Goal: Task Accomplishment & Management: Use online tool/utility

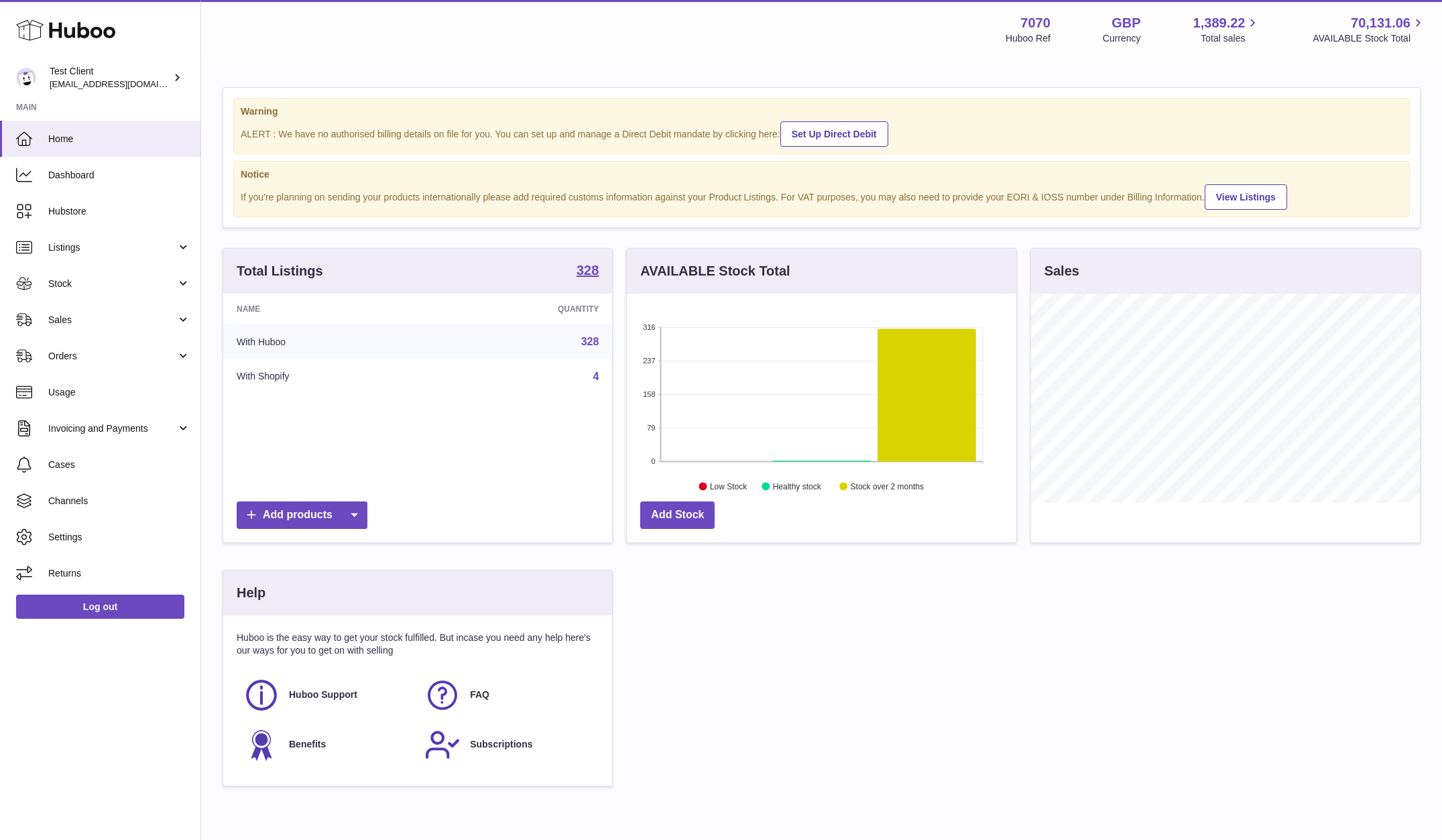
scroll to position [209, 389]
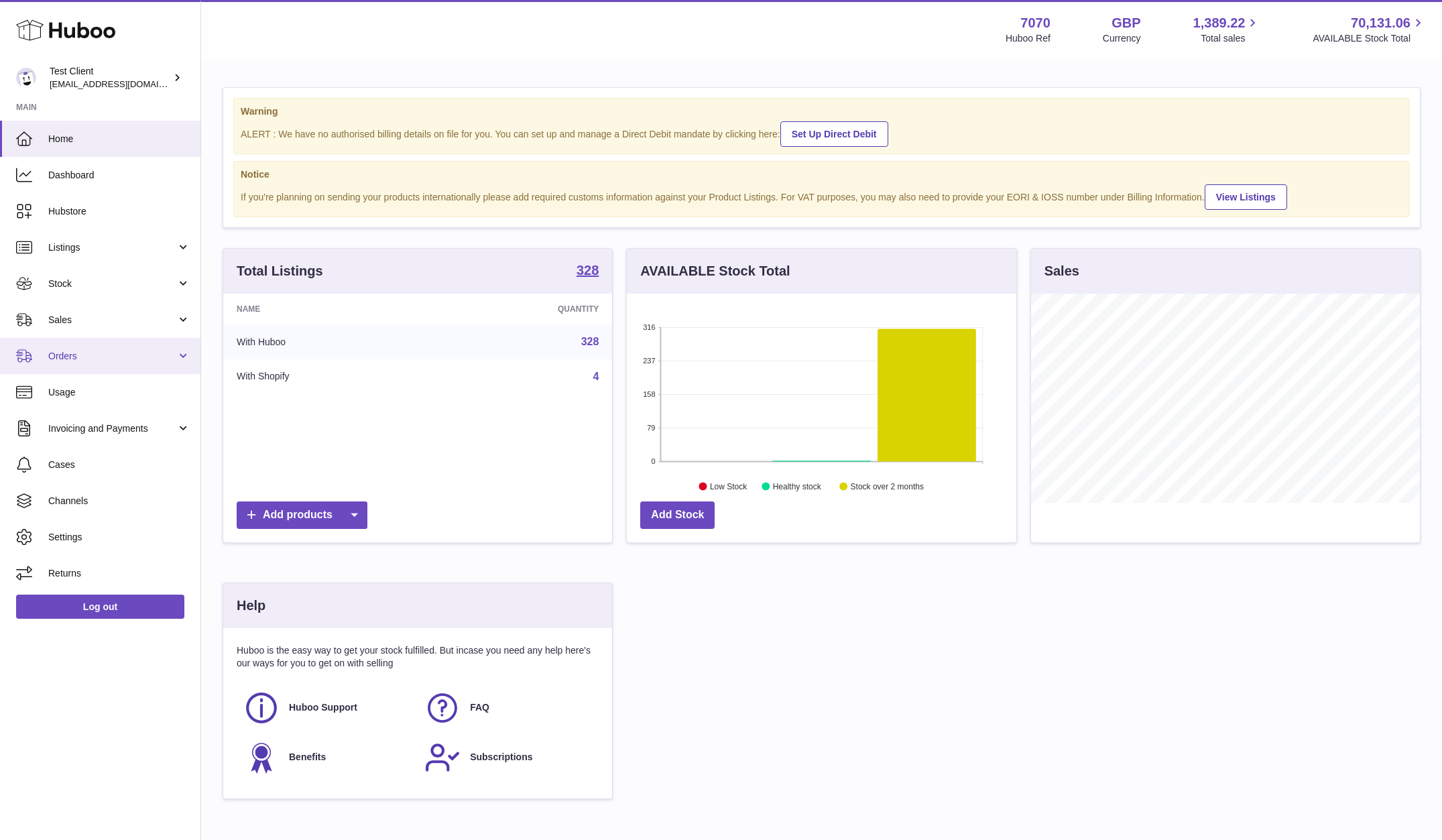
click at [92, 353] on span "Orders" at bounding box center [113, 356] width 128 height 13
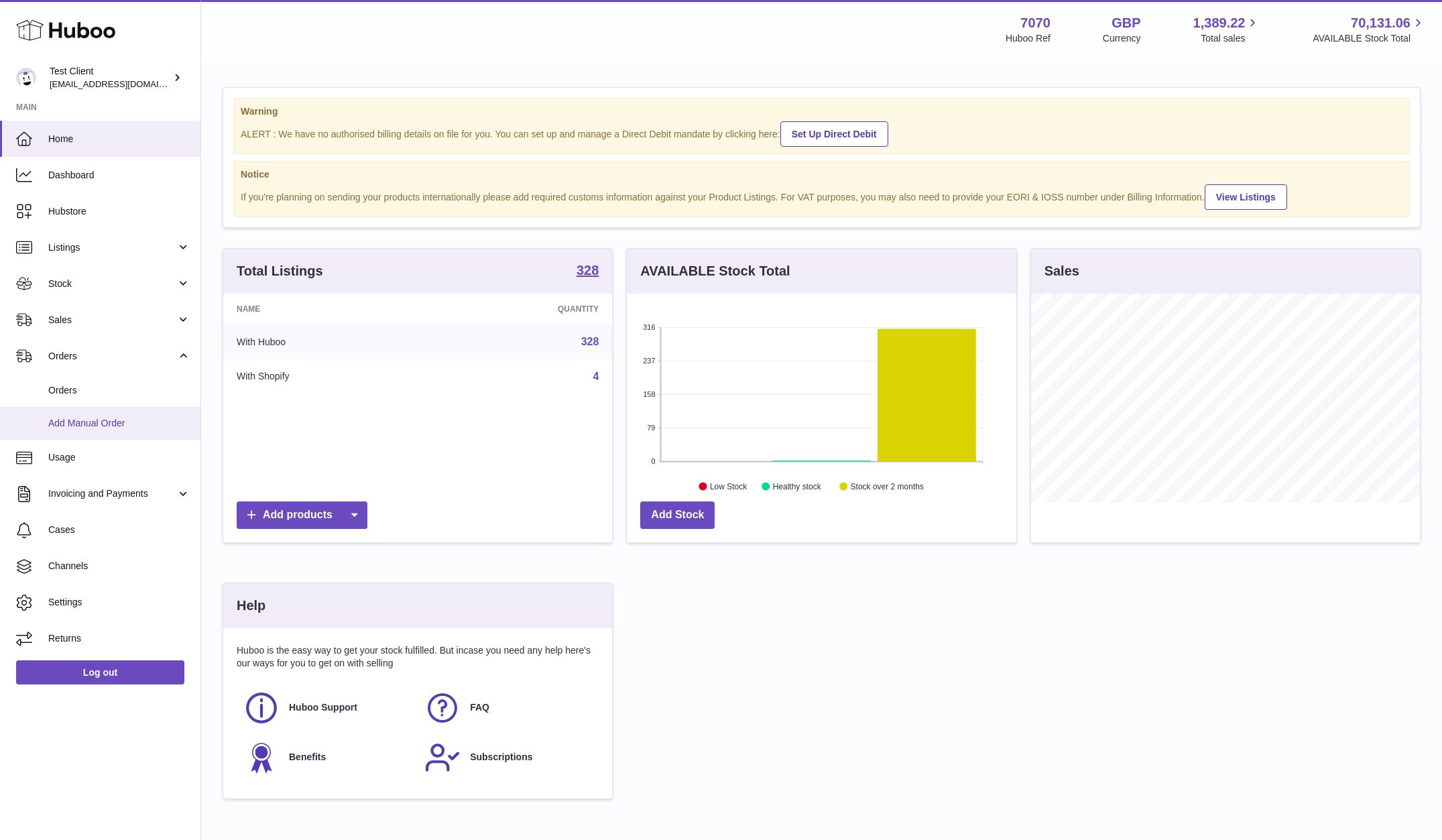
click at [96, 424] on span "Add Manual Order" at bounding box center [119, 423] width 142 height 13
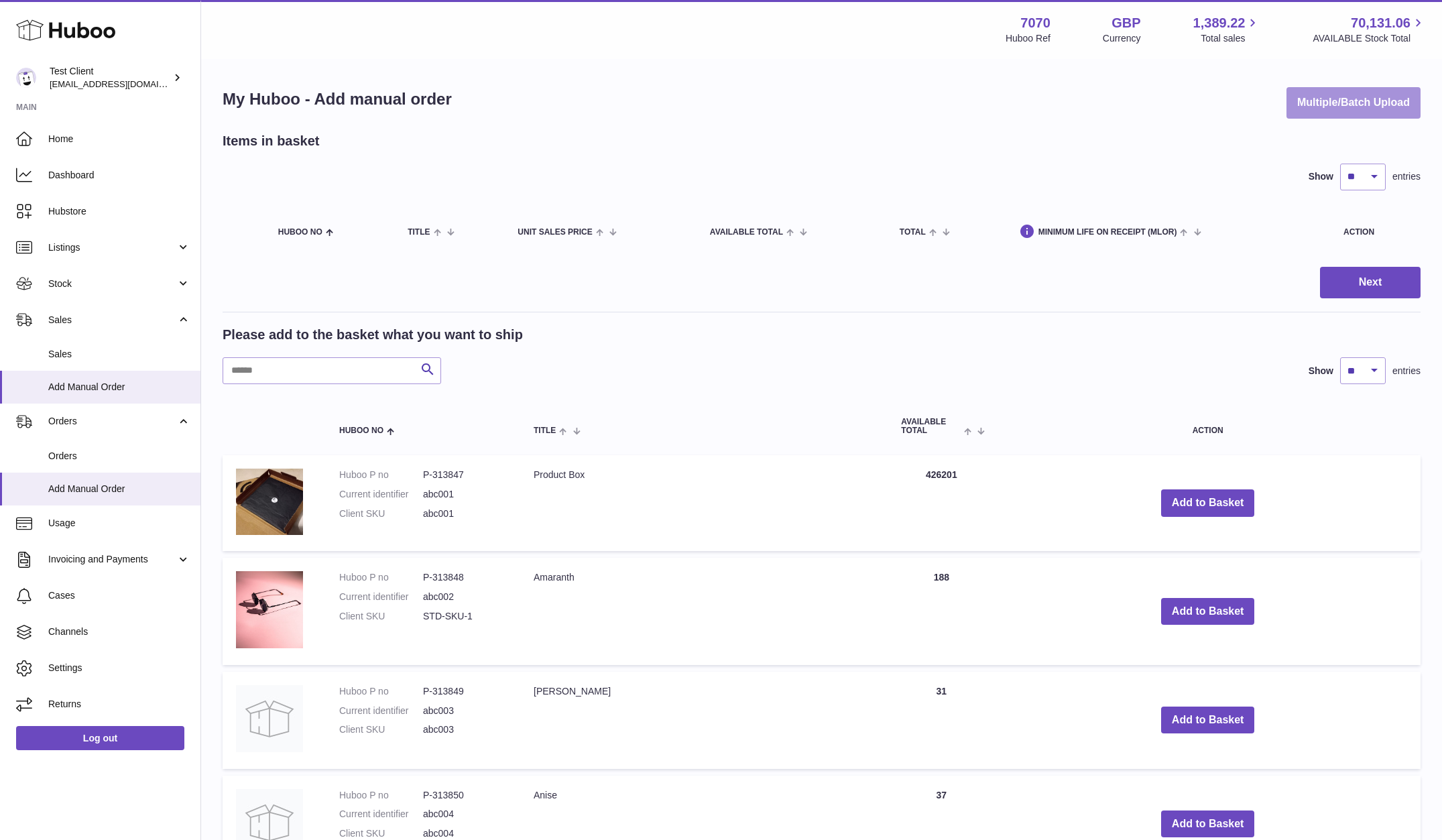
click at [1338, 99] on button "Multiple/Batch Upload" at bounding box center [1353, 103] width 134 height 31
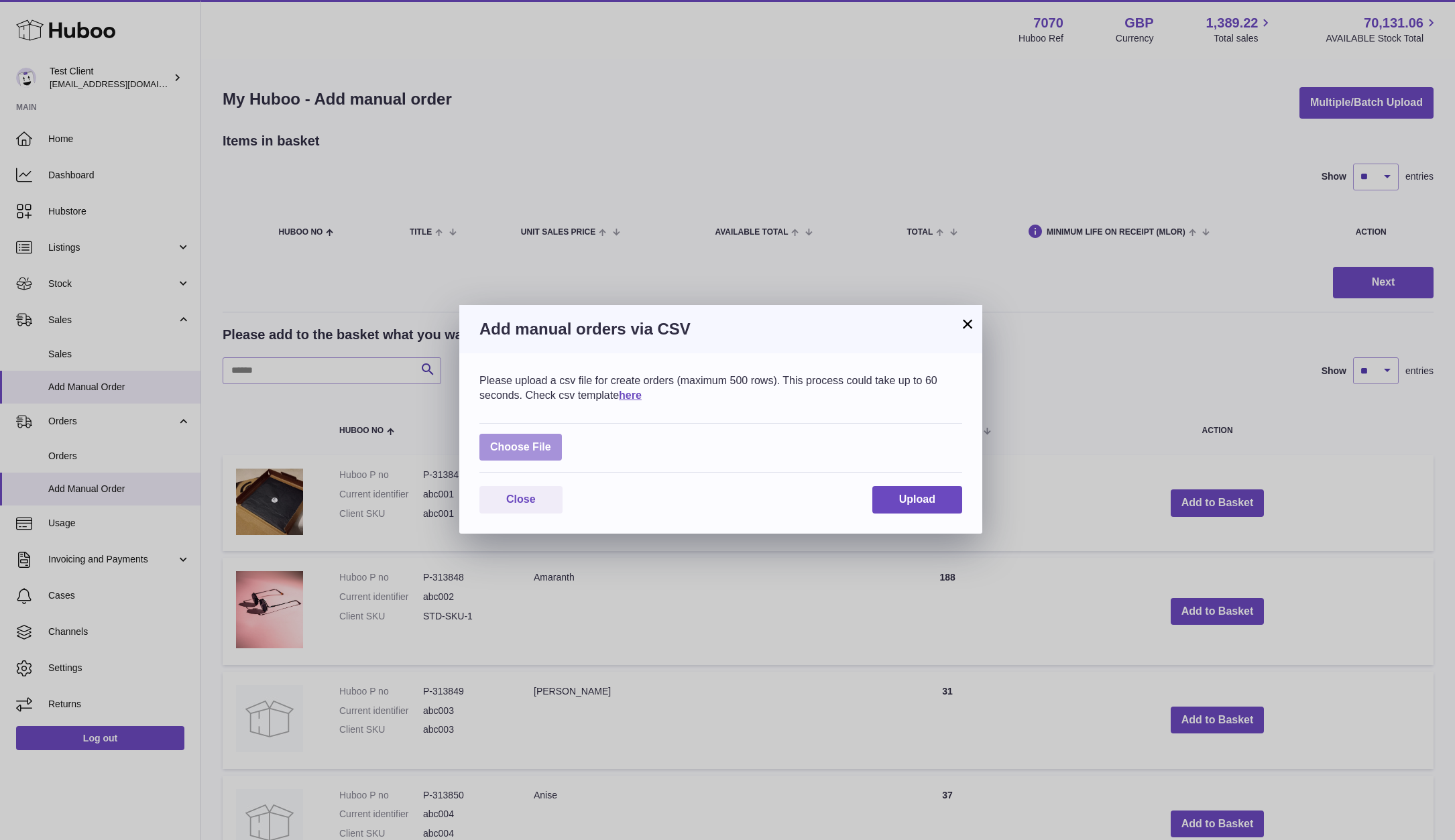
click at [539, 447] on label at bounding box center [520, 447] width 82 height 27
click at [551, 441] on input "file" at bounding box center [551, 441] width 1 height 1
type input "**********"
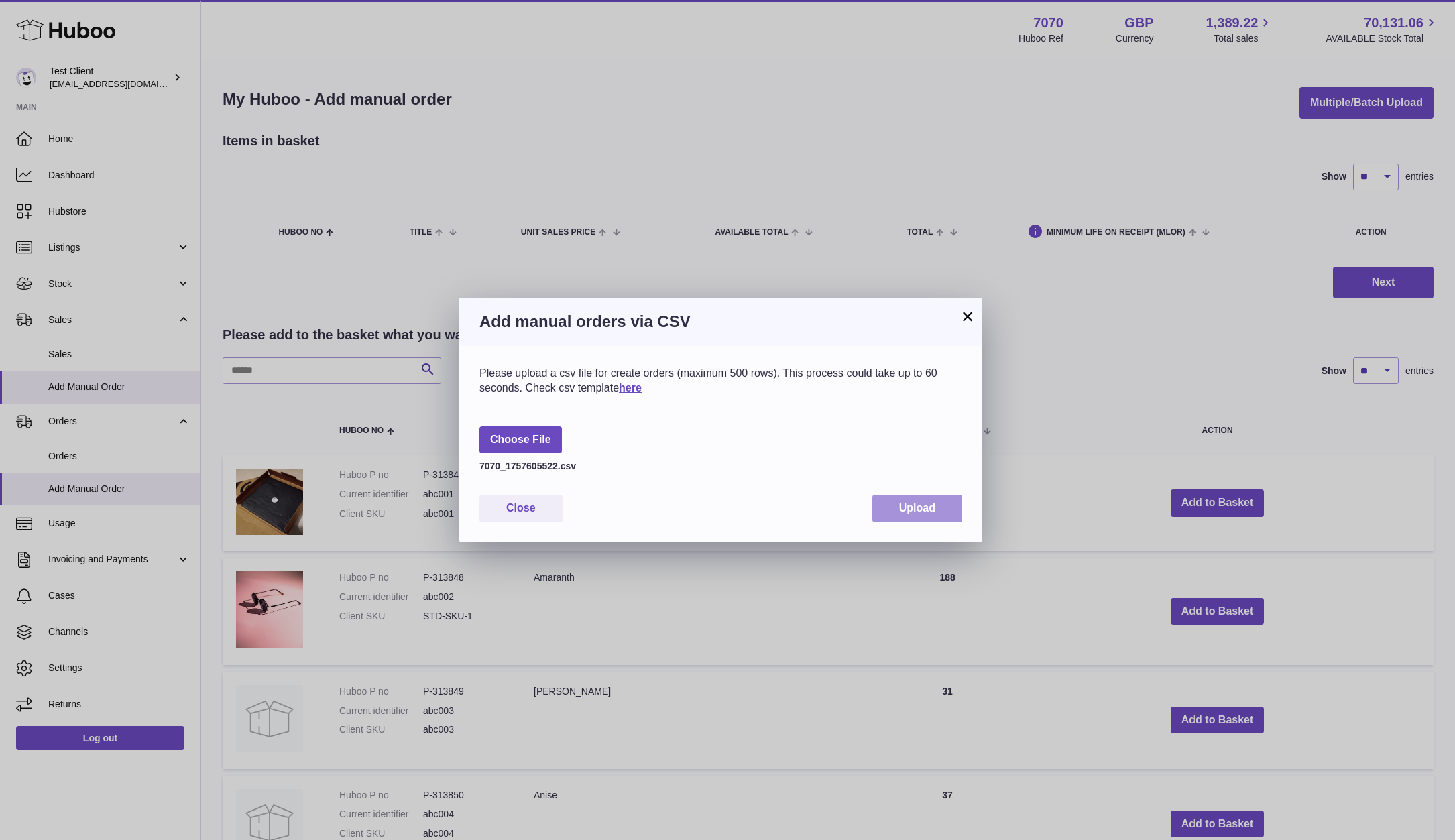
click at [905, 506] on span "Upload" at bounding box center [917, 507] width 37 height 11
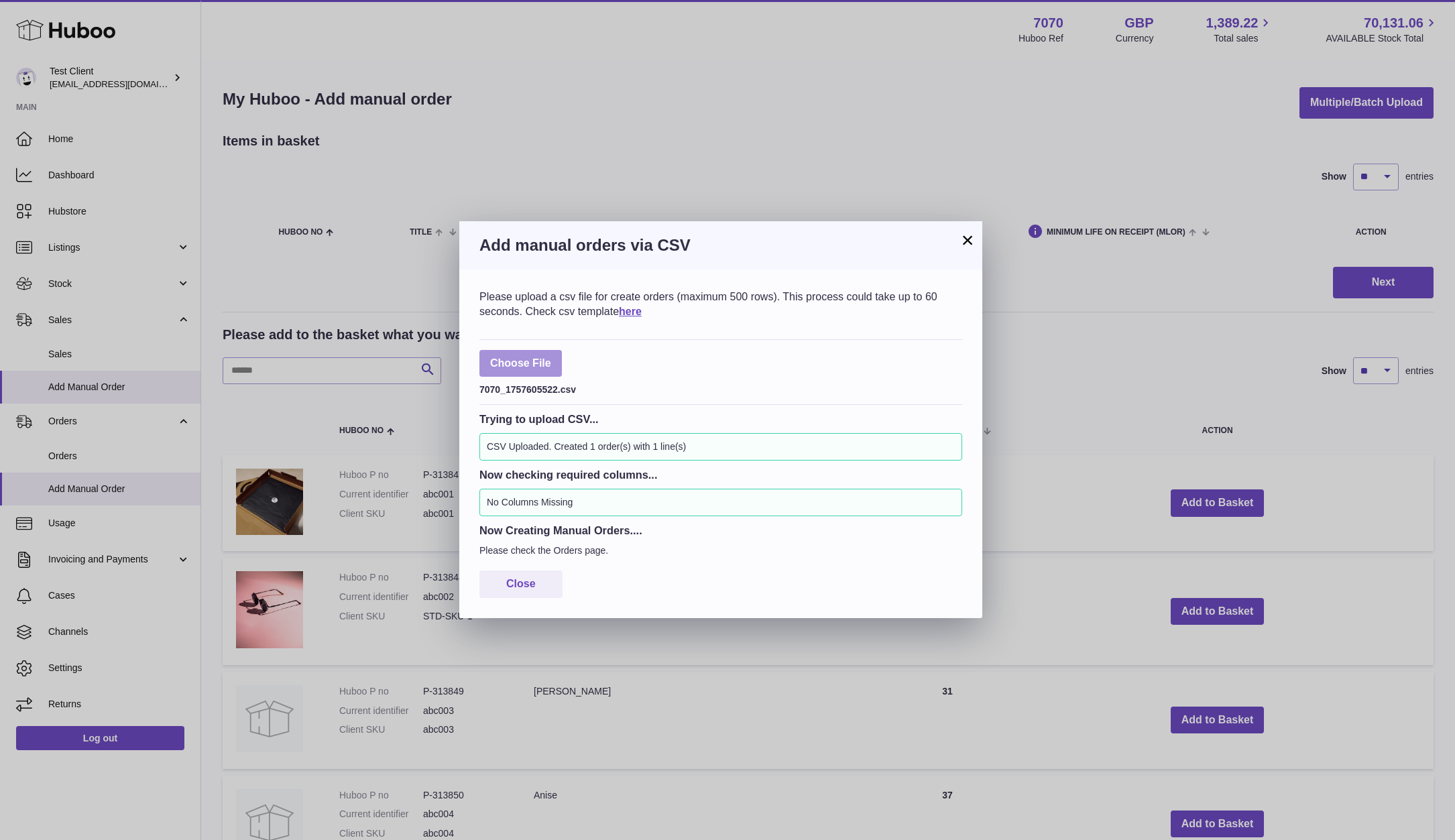
click at [509, 357] on label at bounding box center [520, 364] width 82 height 27
click at [551, 357] on input "file" at bounding box center [551, 356] width 1 height 1
type input "**********"
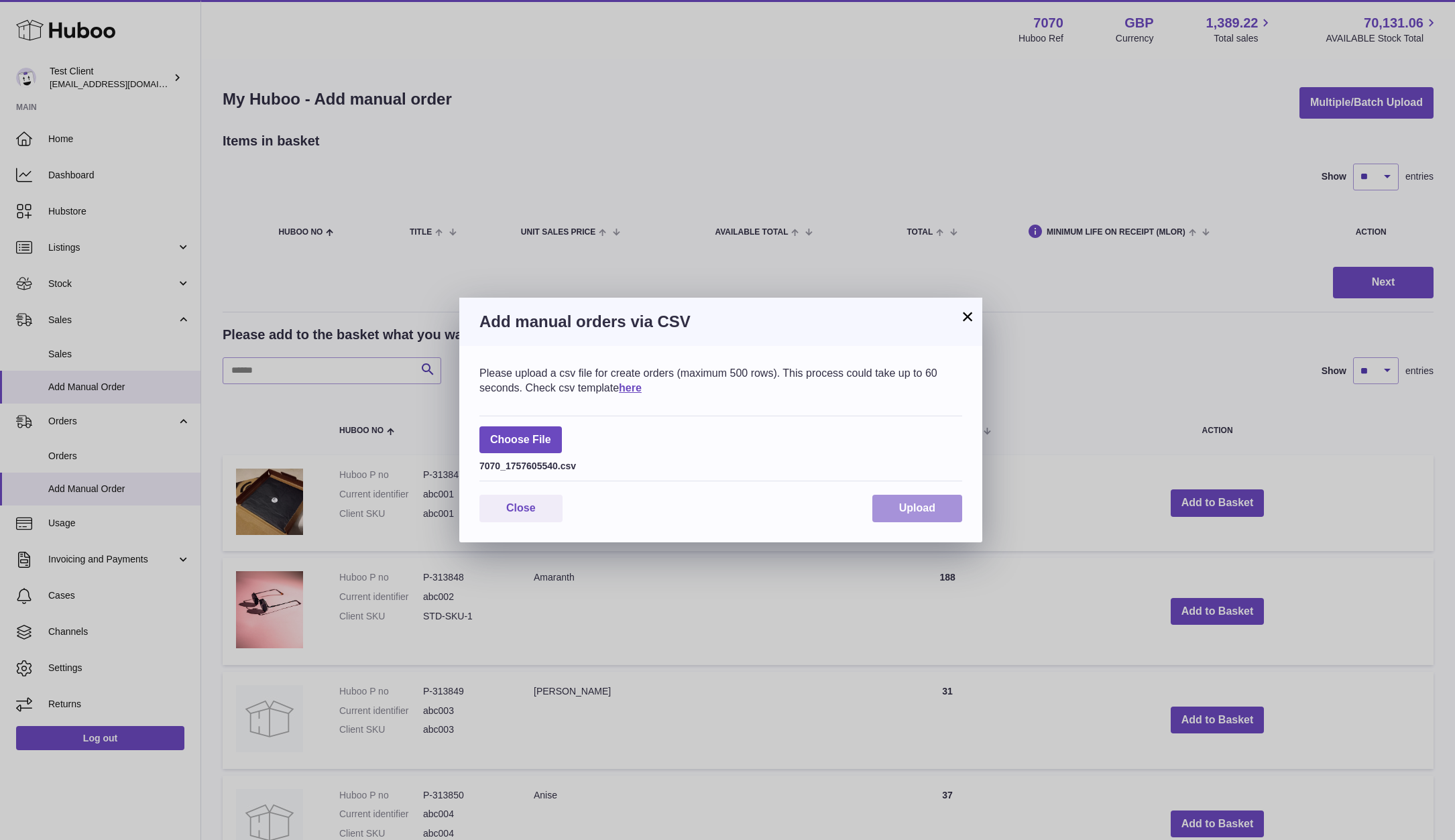
click at [933, 507] on span "Upload" at bounding box center [917, 507] width 37 height 11
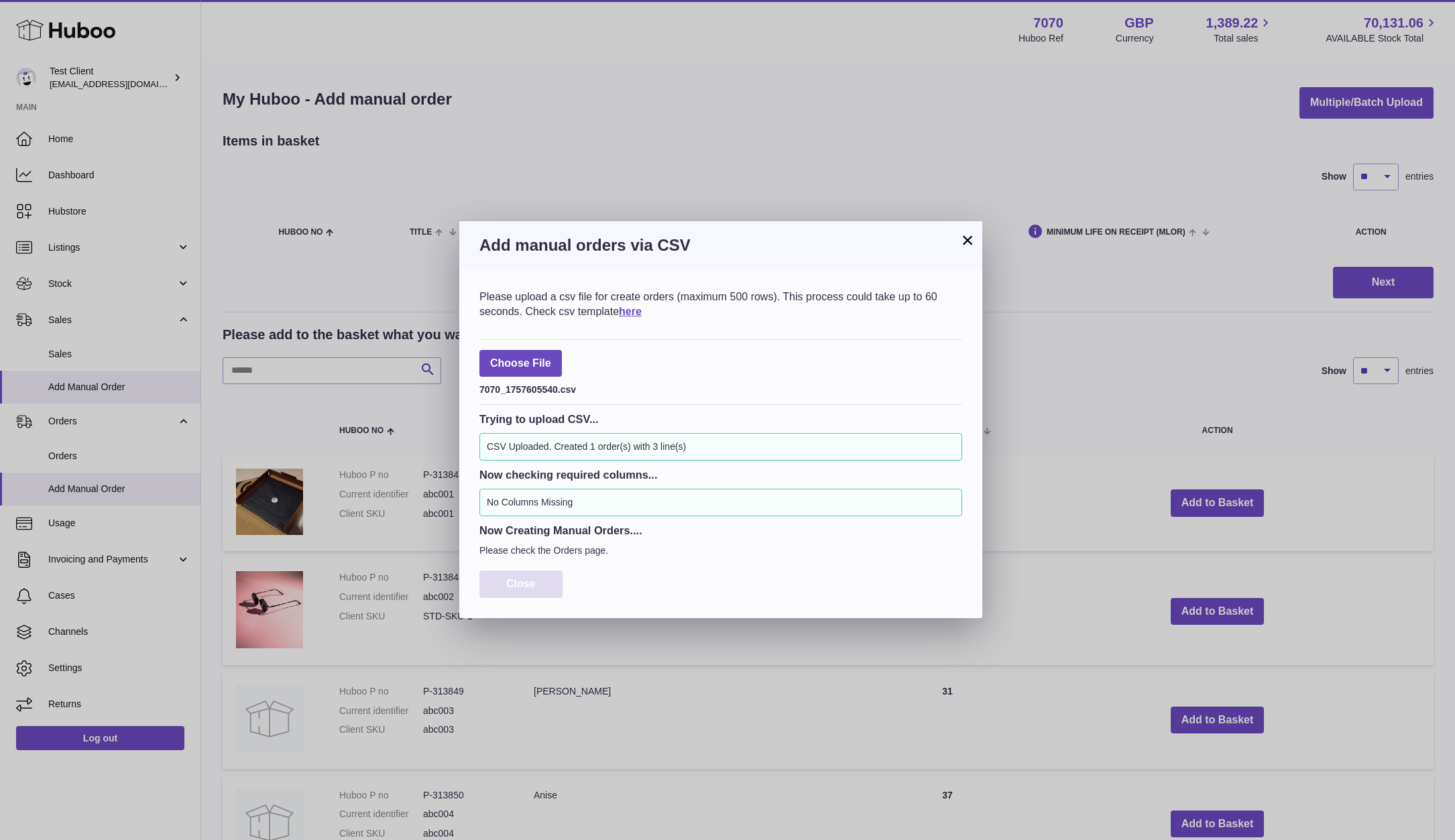
click at [545, 574] on button "Close" at bounding box center [520, 584] width 83 height 27
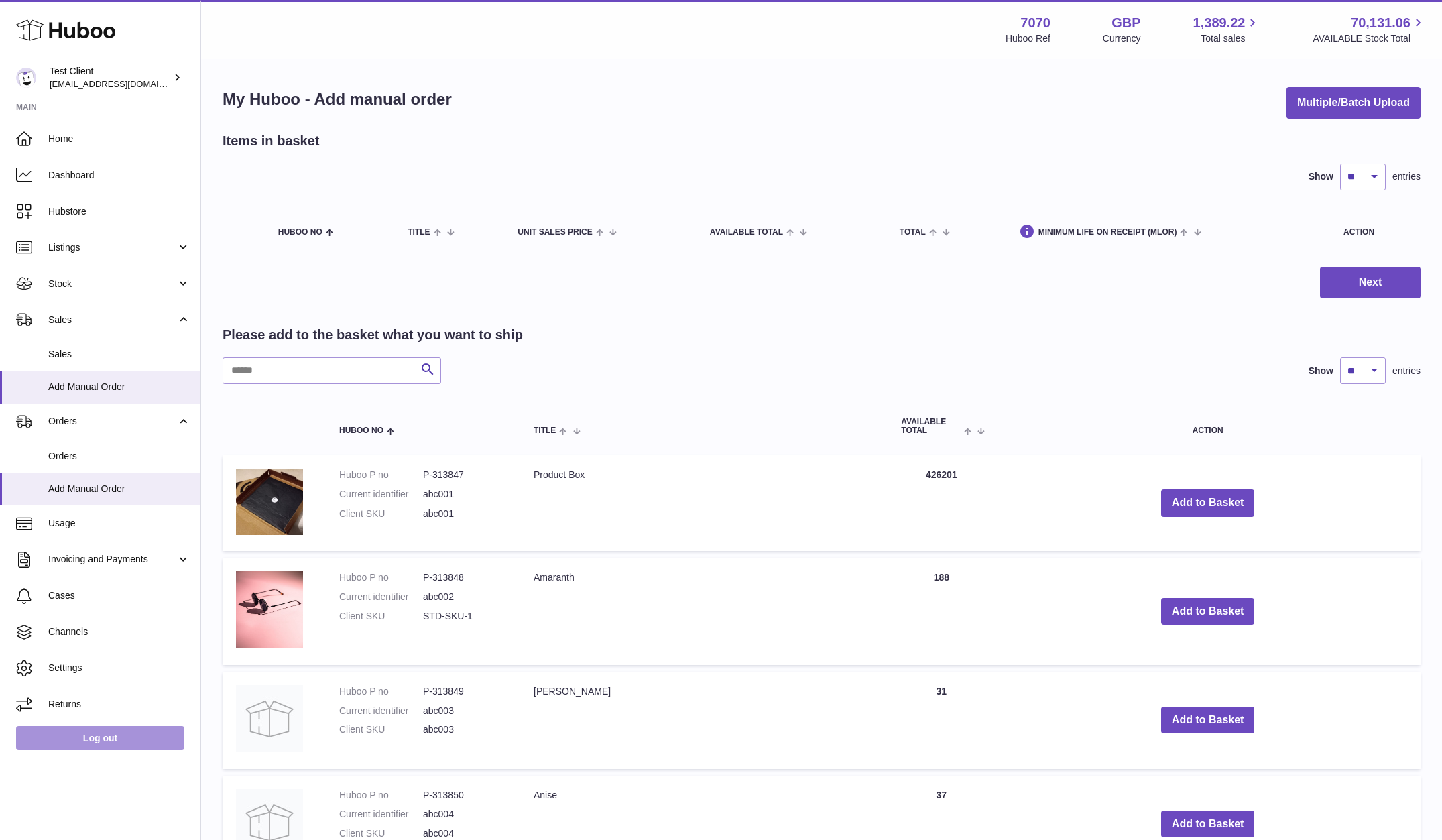
click at [164, 736] on link "Log out" at bounding box center [101, 737] width 169 height 24
